Goal: Register for event/course

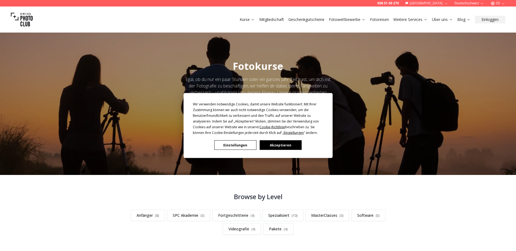
click at [285, 144] on button "Akzeptieren" at bounding box center [280, 146] width 42 height 10
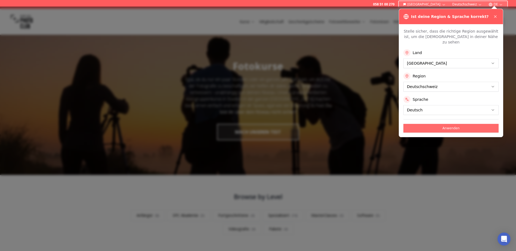
click at [464, 124] on button "Anwenden" at bounding box center [450, 128] width 95 height 9
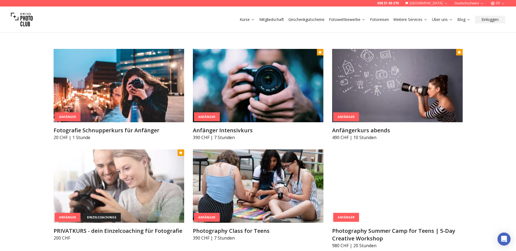
scroll to position [299, 0]
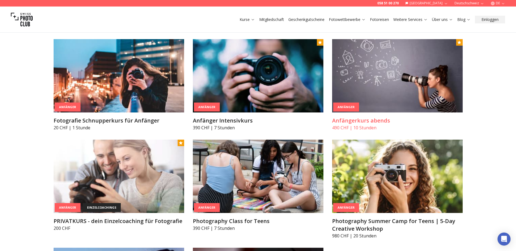
click at [377, 91] on img at bounding box center [397, 75] width 130 height 73
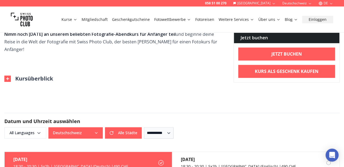
scroll to position [317, 0]
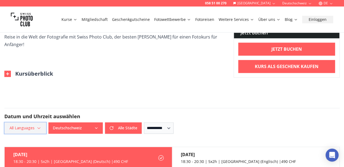
click at [41, 123] on span "All Languages" at bounding box center [25, 128] width 40 height 10
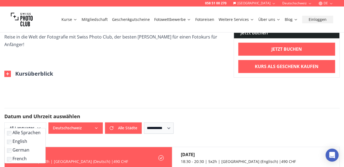
click at [34, 152] on label "German" at bounding box center [24, 150] width 34 height 7
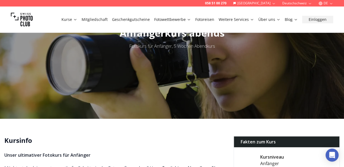
scroll to position [0, 0]
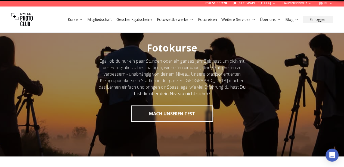
scroll to position [7, 0]
